Goal: Transaction & Acquisition: Purchase product/service

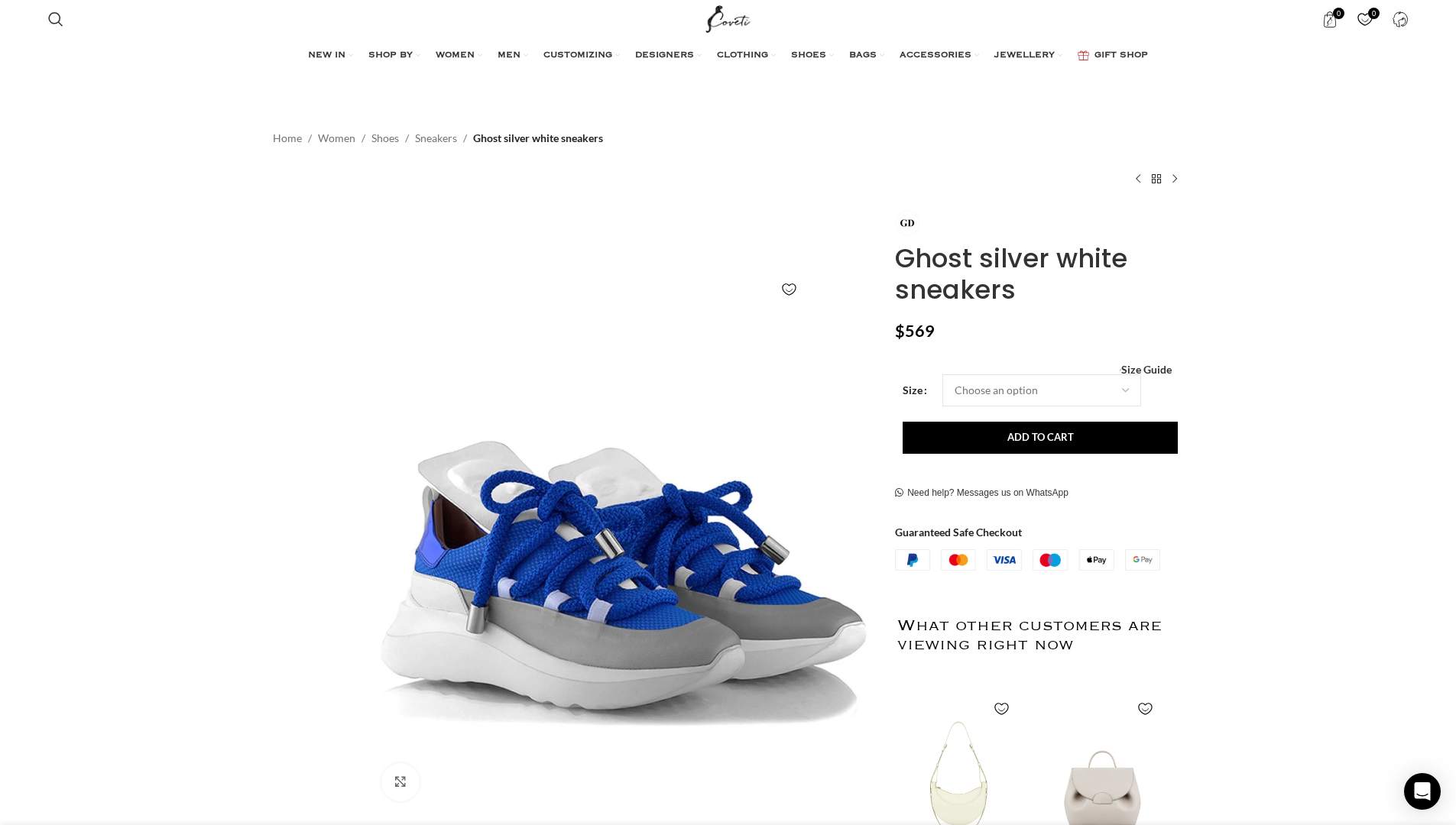
scroll to position [0, 160]
select select "2-uk"
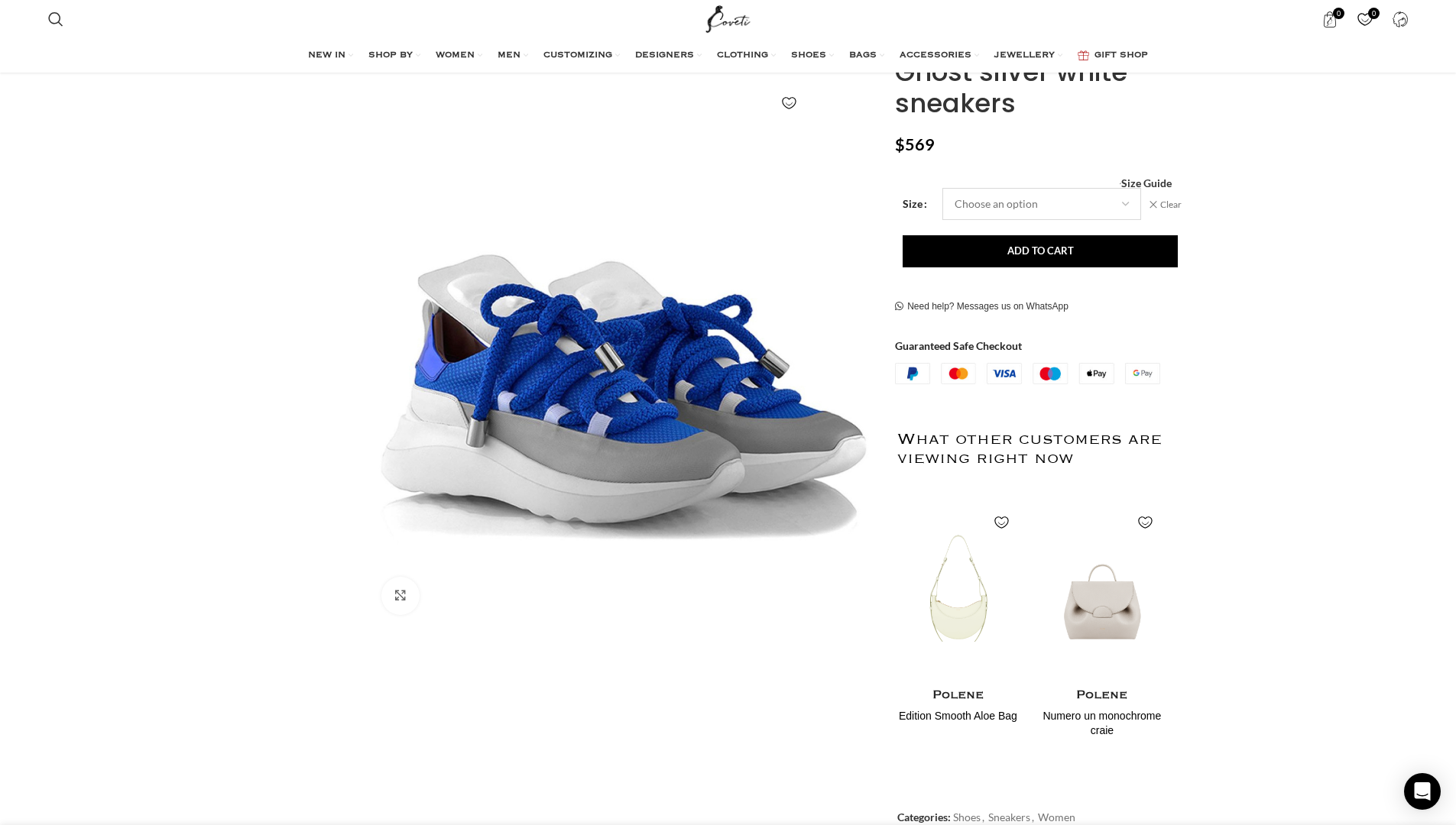
scroll to position [192, 0]
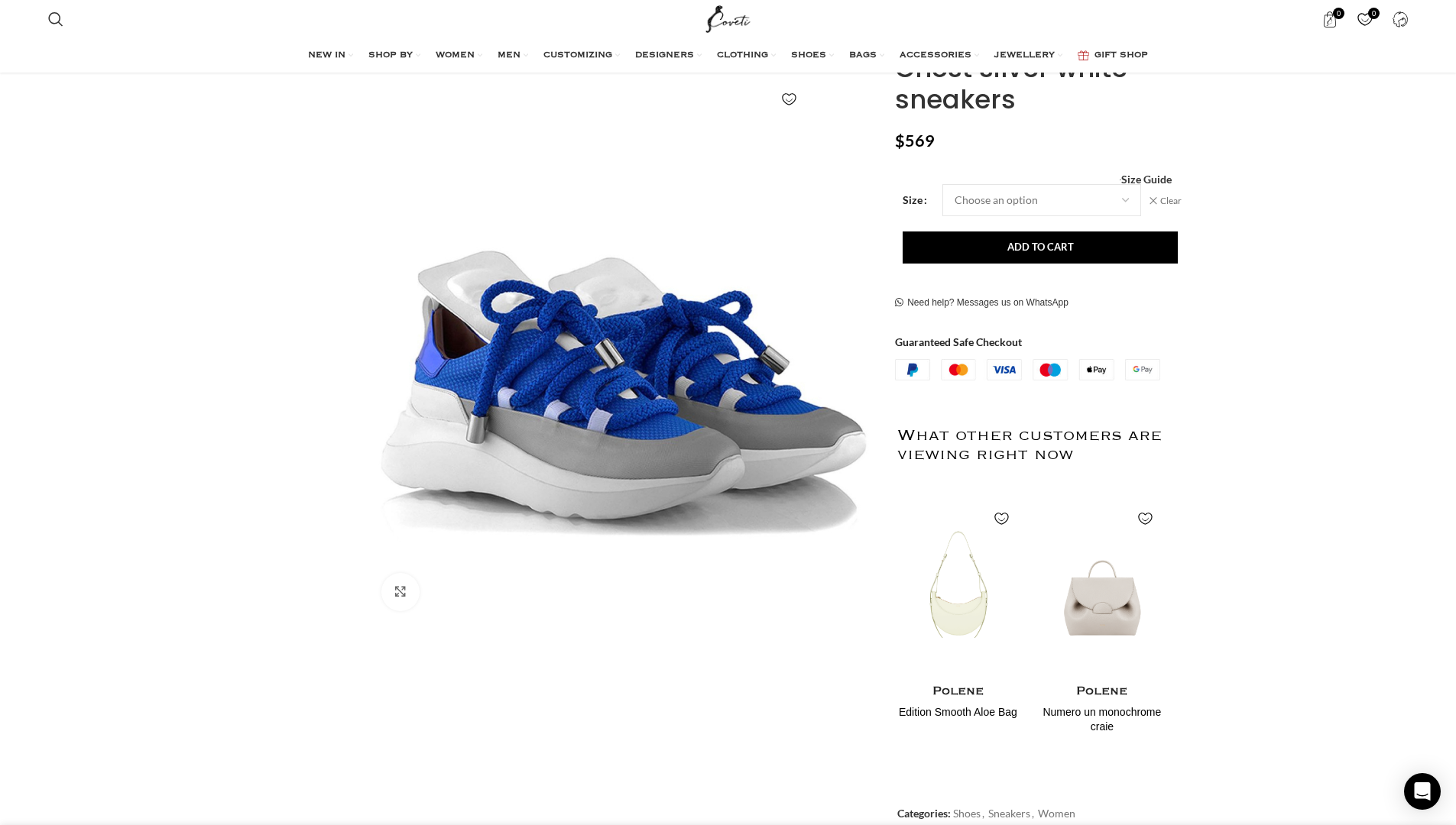
click at [1040, 256] on button "Add to cart" at bounding box center [1039, 248] width 275 height 32
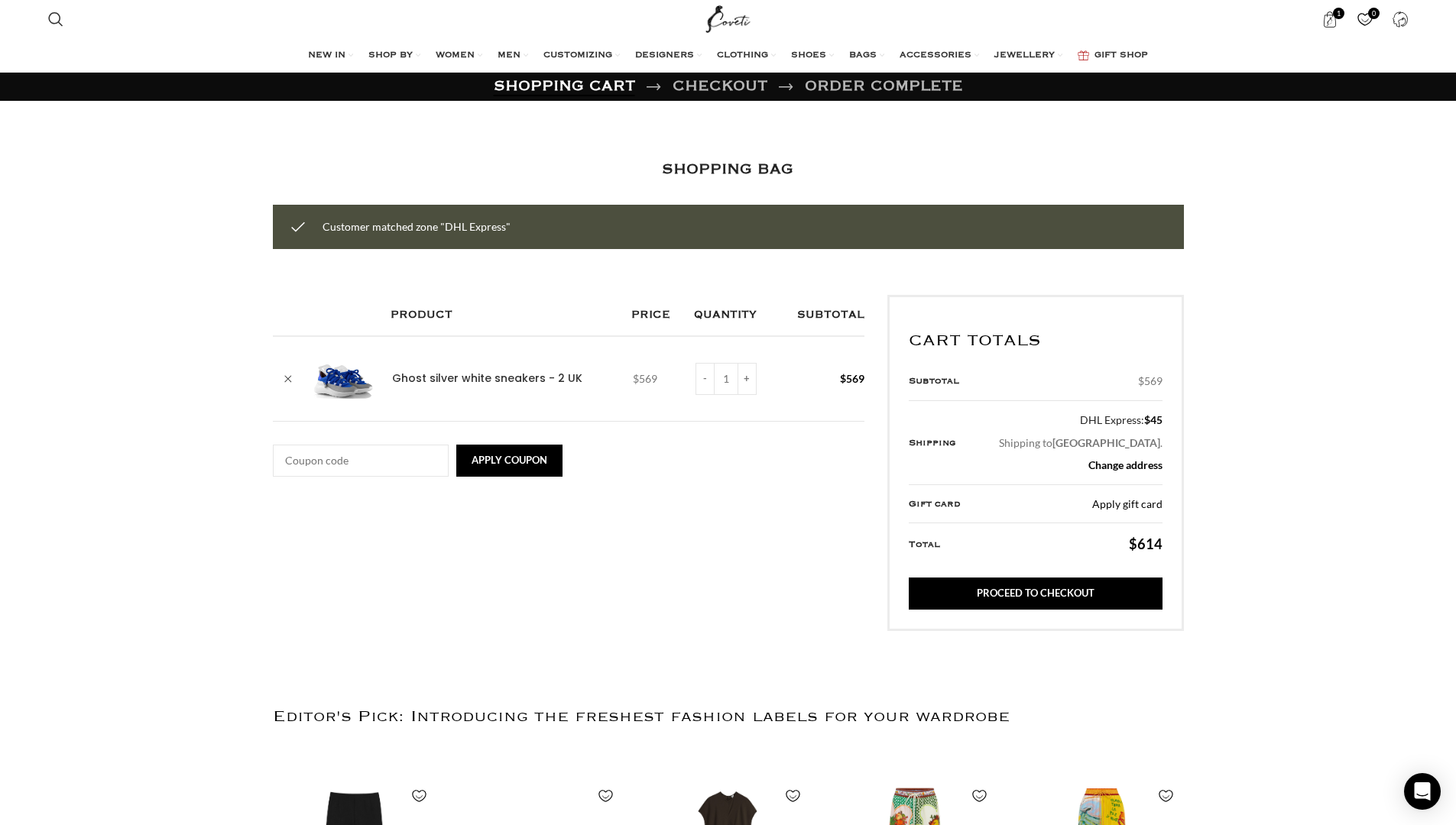
scroll to position [0, 482]
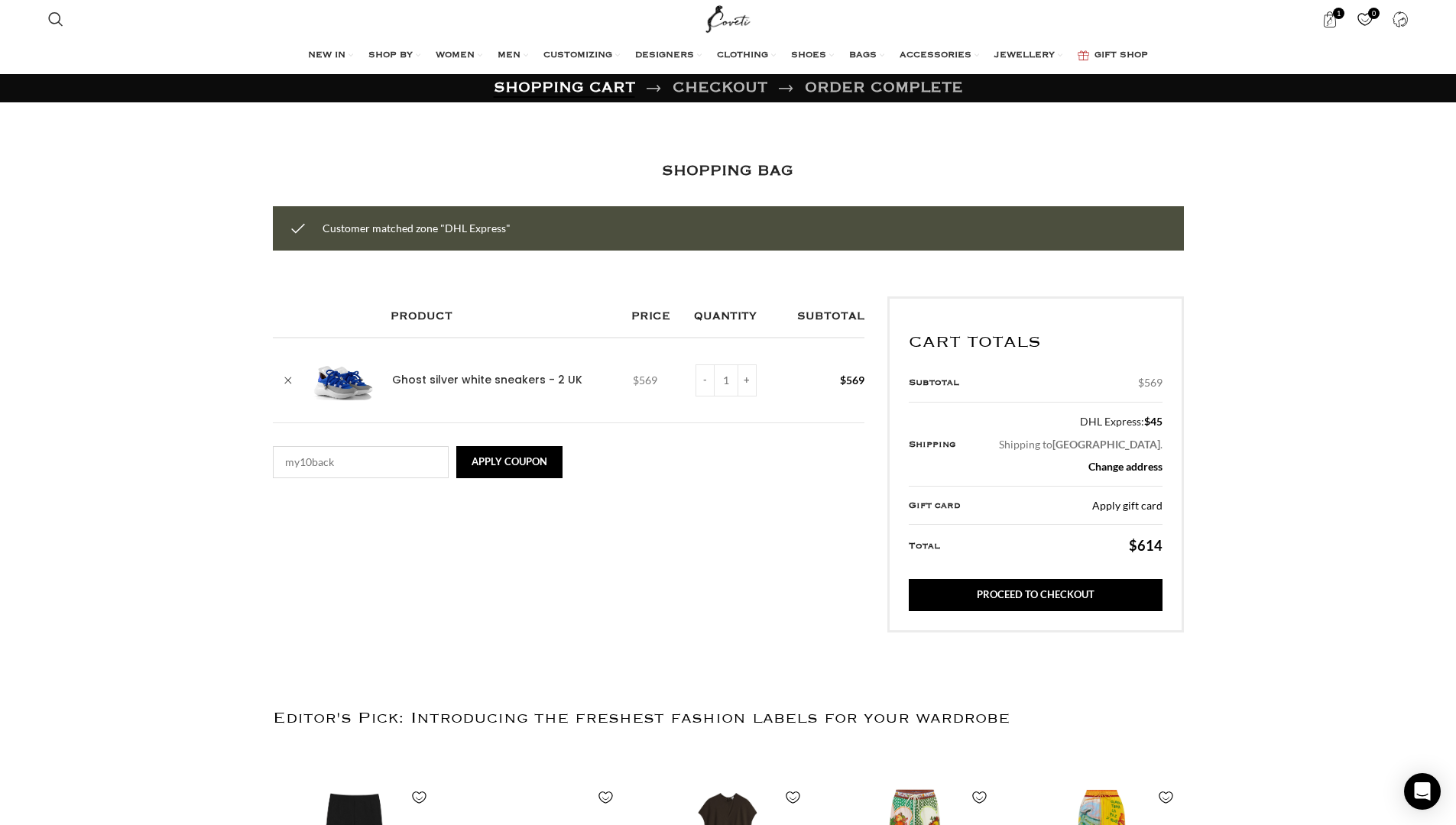
type input "my10back"
click at [510, 460] on button "Apply coupon" at bounding box center [509, 462] width 106 height 32
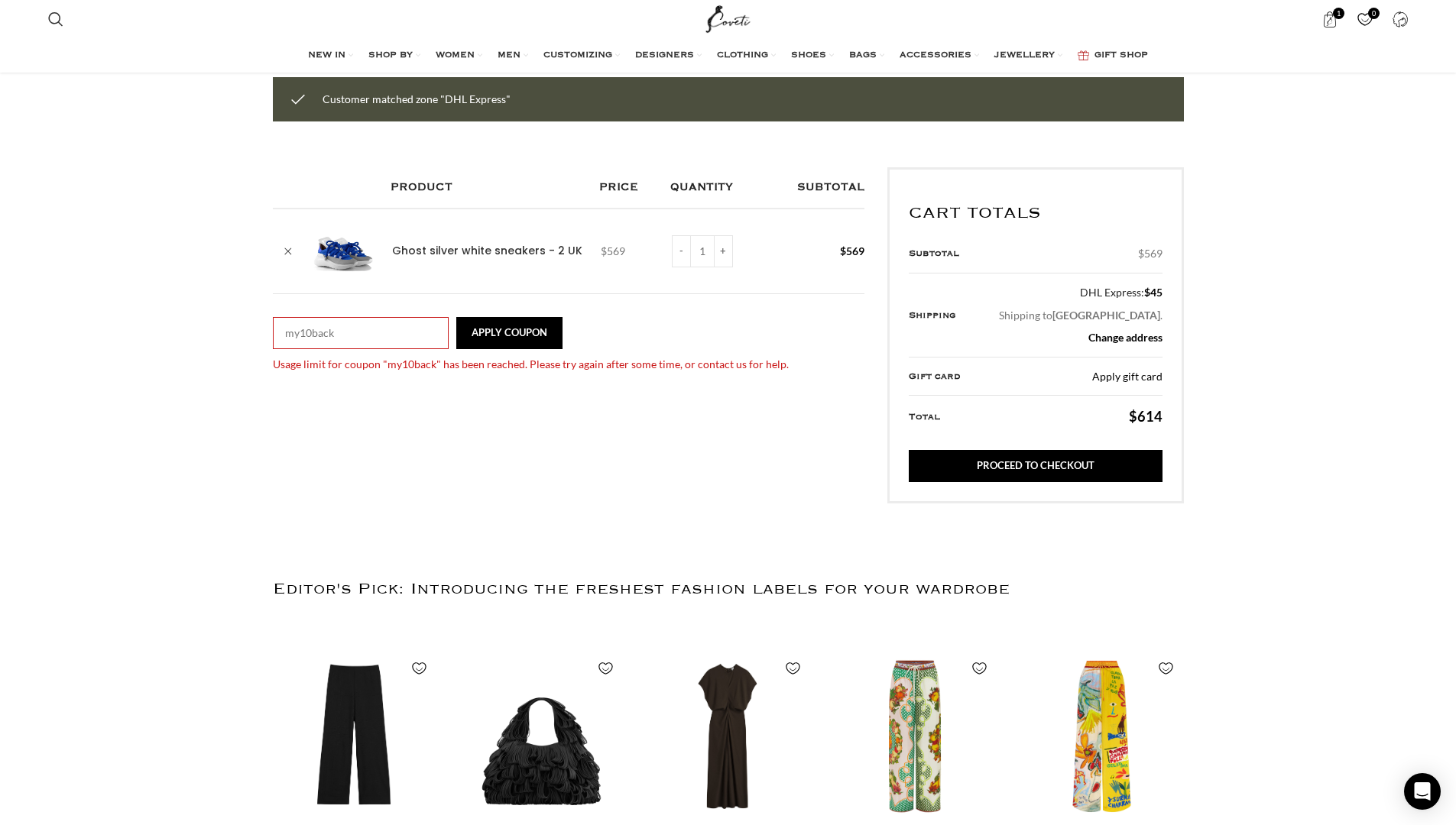
scroll to position [0, 1608]
